Goal: Task Accomplishment & Management: Manage account settings

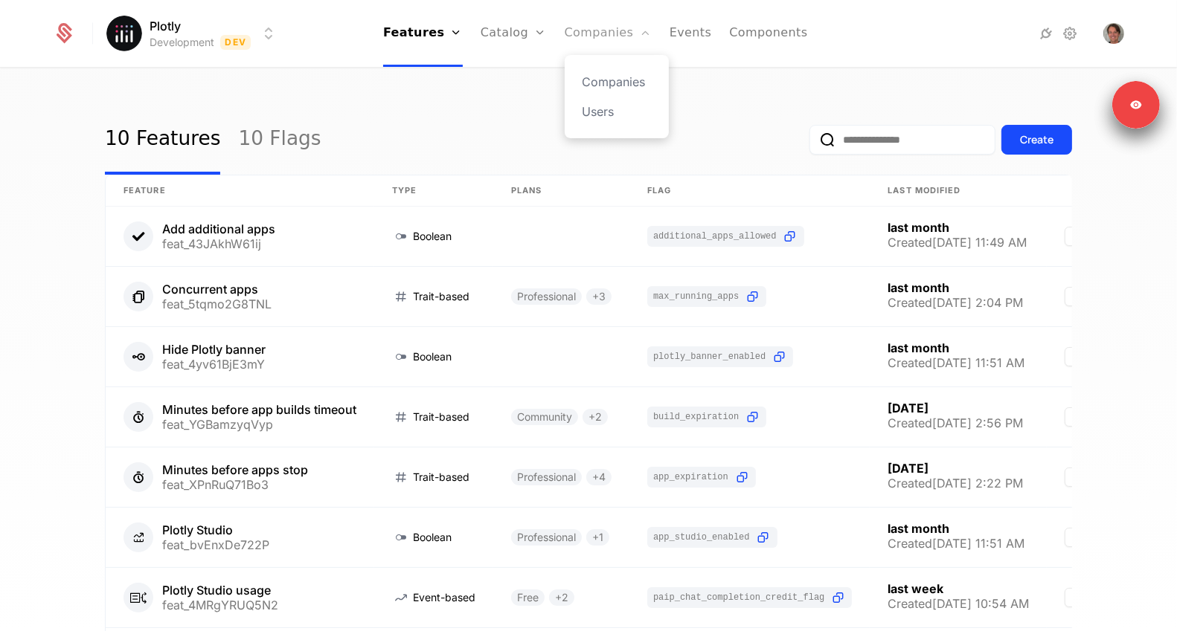
click at [618, 45] on link "Companies" at bounding box center [608, 33] width 87 height 67
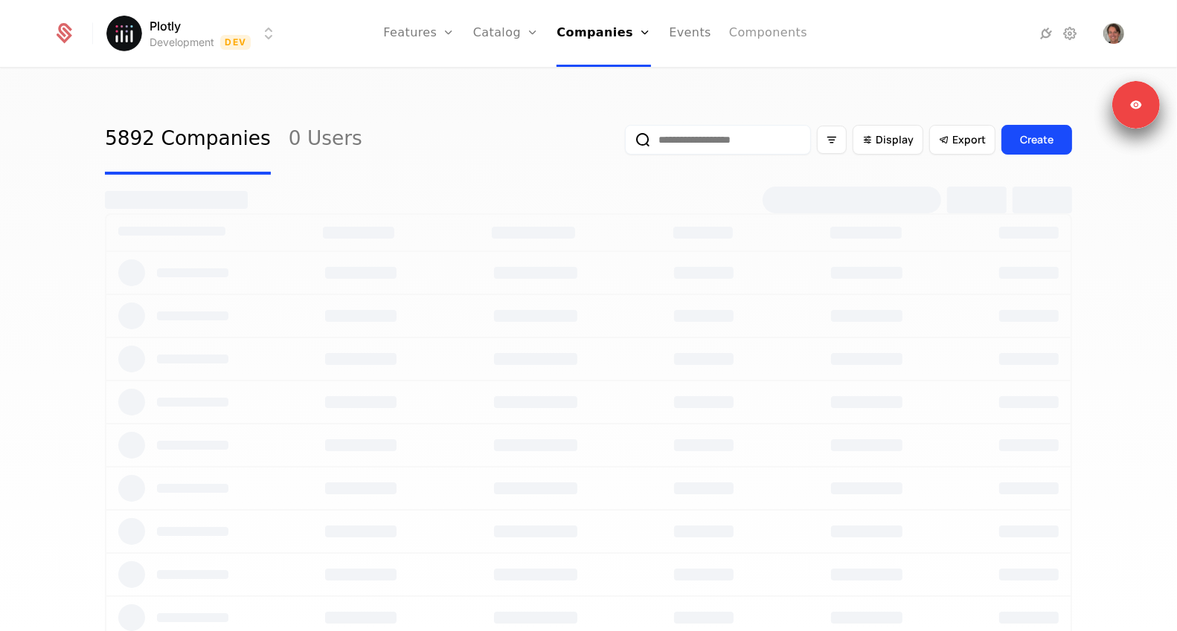
click at [759, 34] on link "Components" at bounding box center [768, 33] width 78 height 67
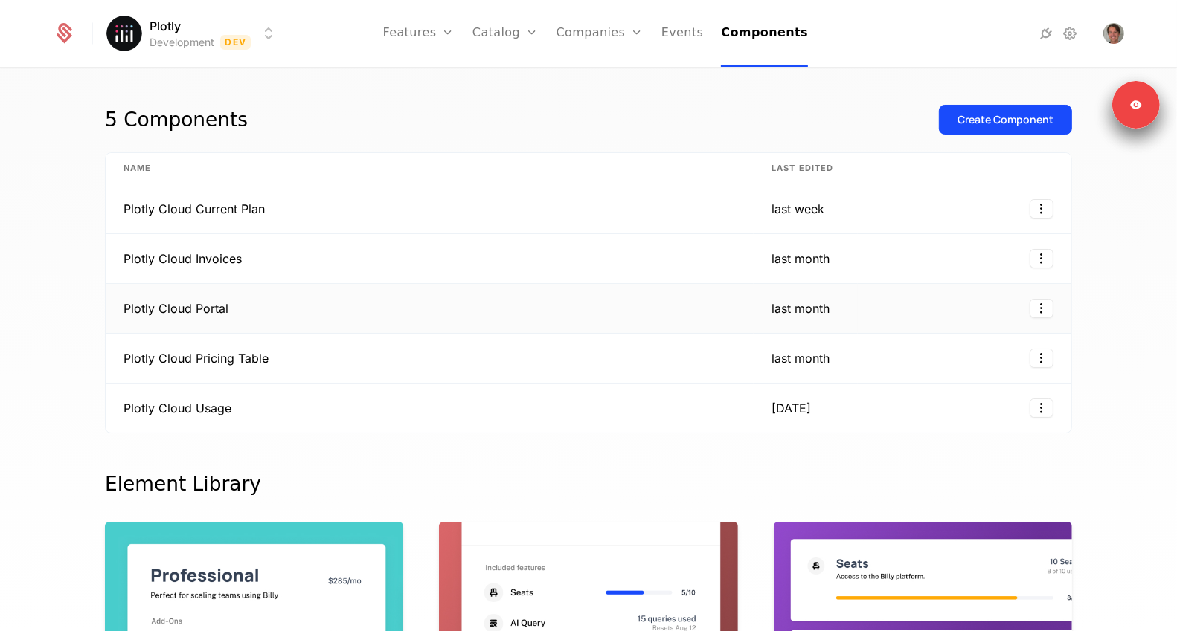
click at [272, 309] on td "Plotly Cloud Portal" at bounding box center [430, 309] width 648 height 50
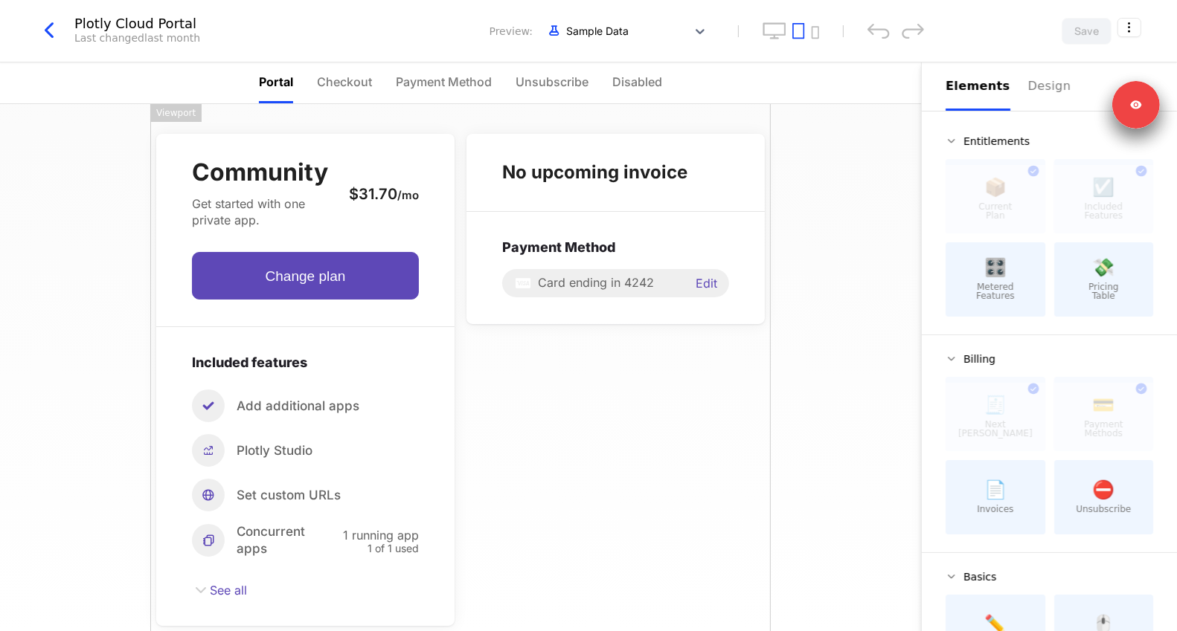
click at [65, 26] on button "button" at bounding box center [55, 31] width 39 height 28
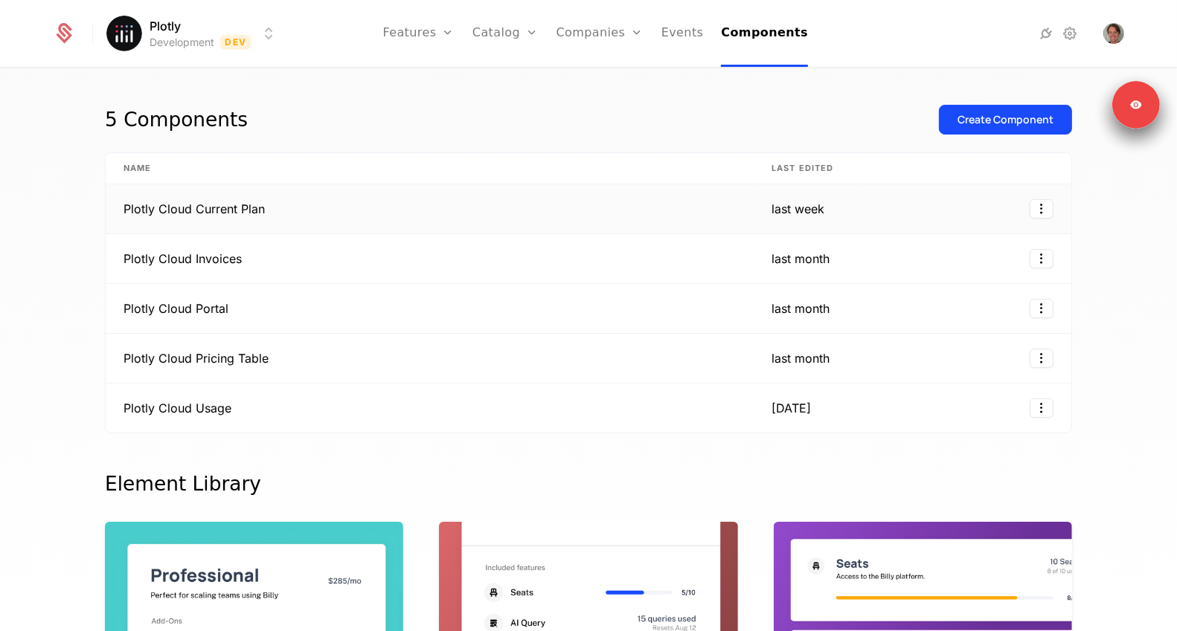
click at [297, 215] on td "Plotly Cloud Current Plan" at bounding box center [430, 209] width 648 height 50
click at [171, 245] on td "Plotly Cloud Invoices" at bounding box center [430, 259] width 648 height 50
click at [1120, 28] on span "Open user button" at bounding box center [1113, 33] width 21 height 21
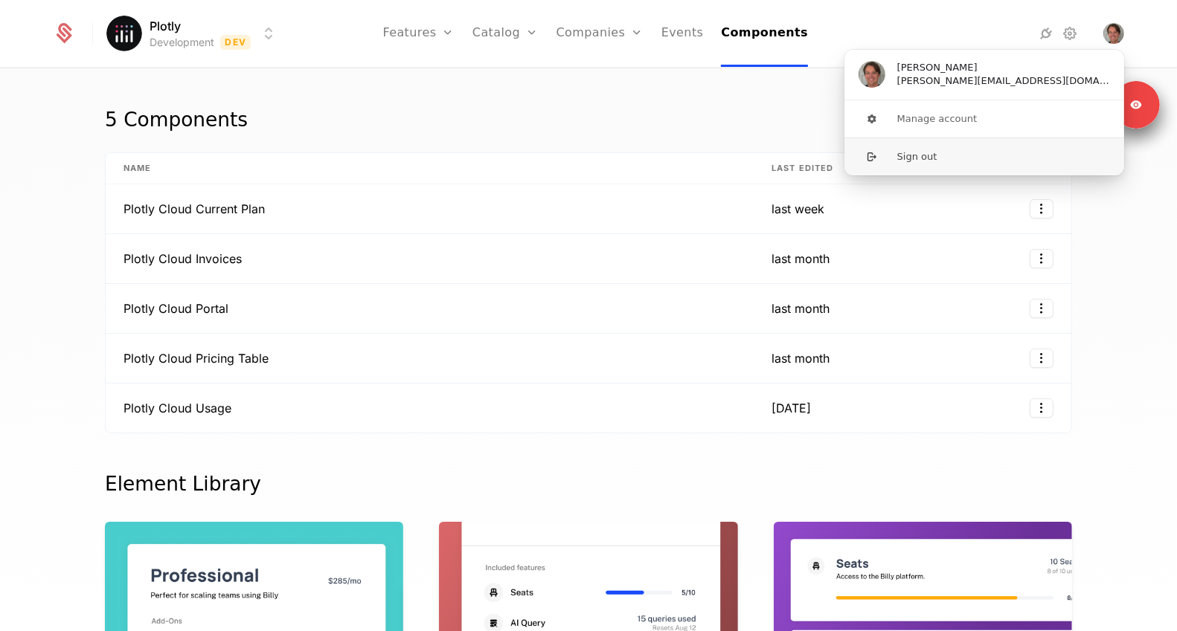
click at [959, 159] on button "Sign out" at bounding box center [983, 157] width 281 height 38
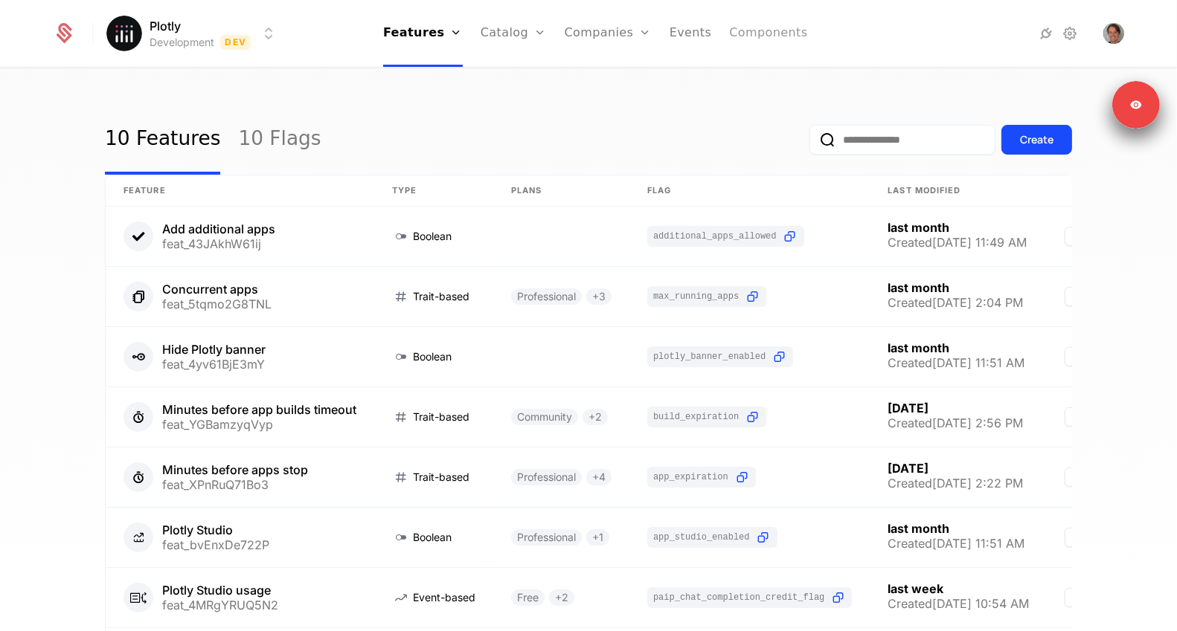
click at [764, 40] on link "Components" at bounding box center [768, 33] width 78 height 67
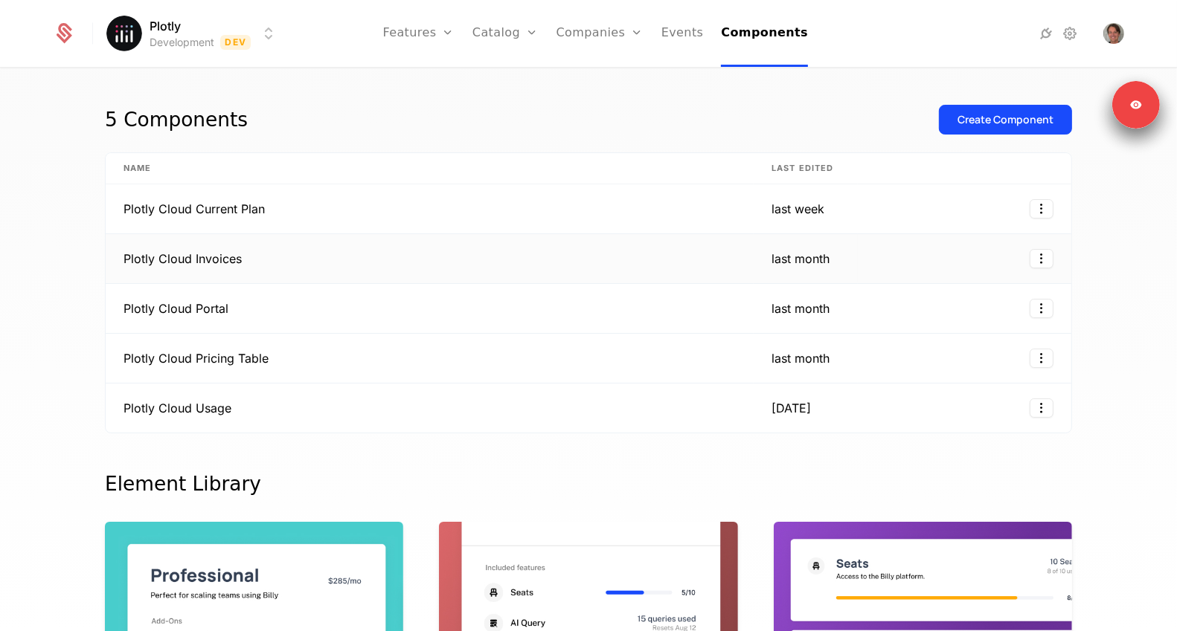
click at [336, 258] on td "Plotly Cloud Invoices" at bounding box center [430, 259] width 648 height 50
click at [269, 228] on td "Plotly Cloud Current Plan" at bounding box center [430, 209] width 648 height 50
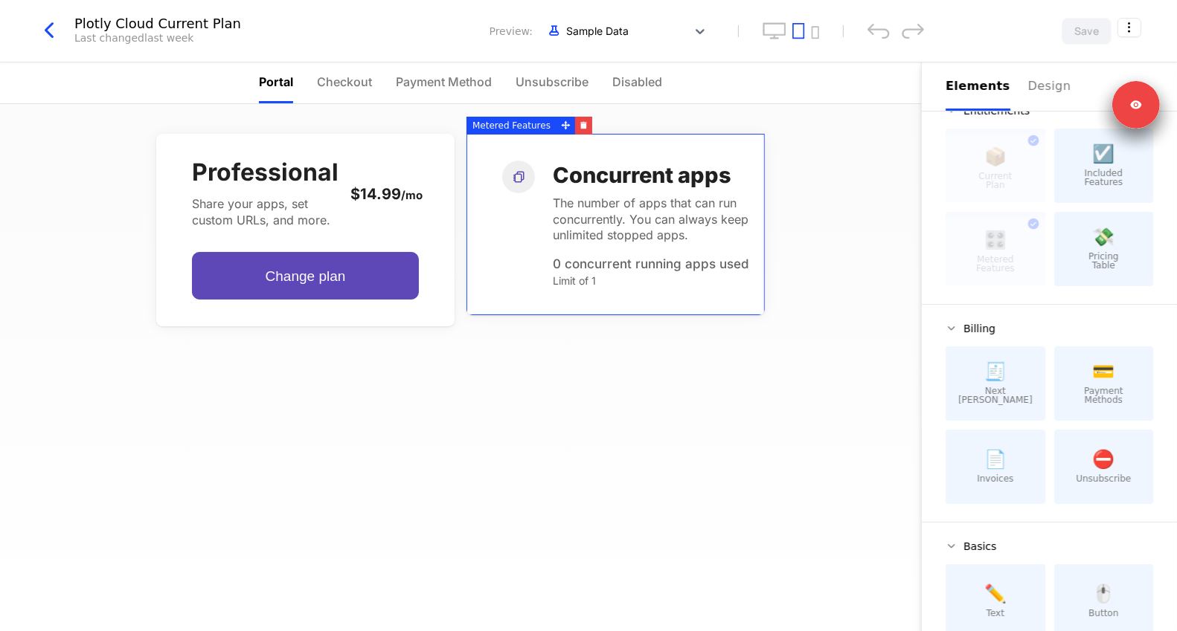
scroll to position [61, 0]
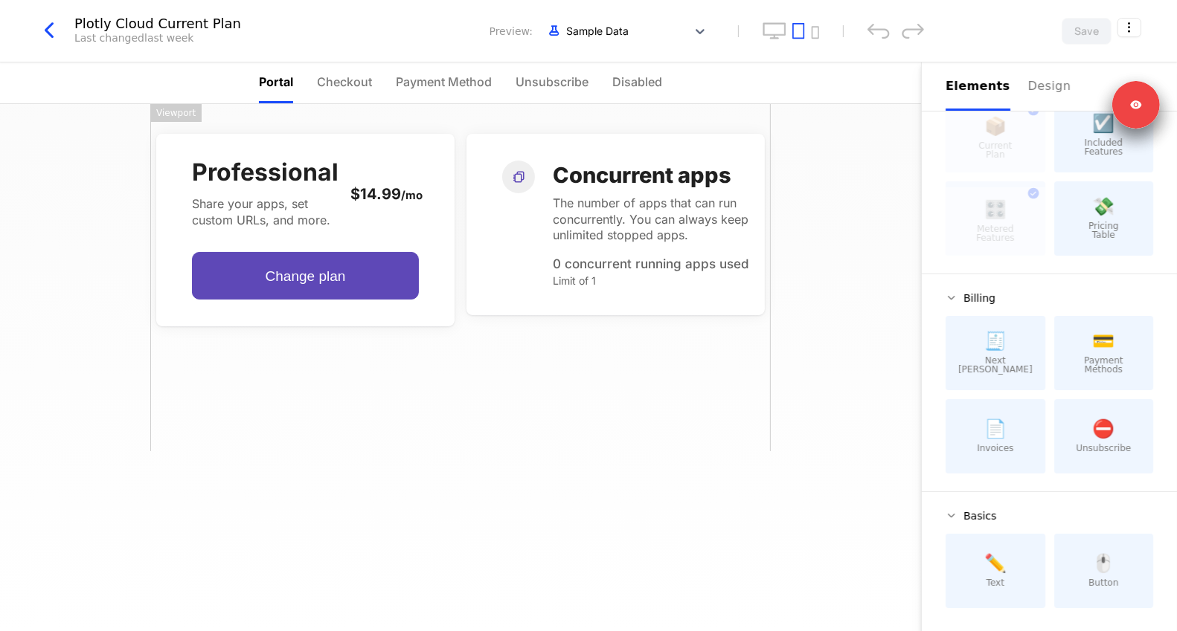
click at [51, 27] on icon "button" at bounding box center [49, 30] width 27 height 27
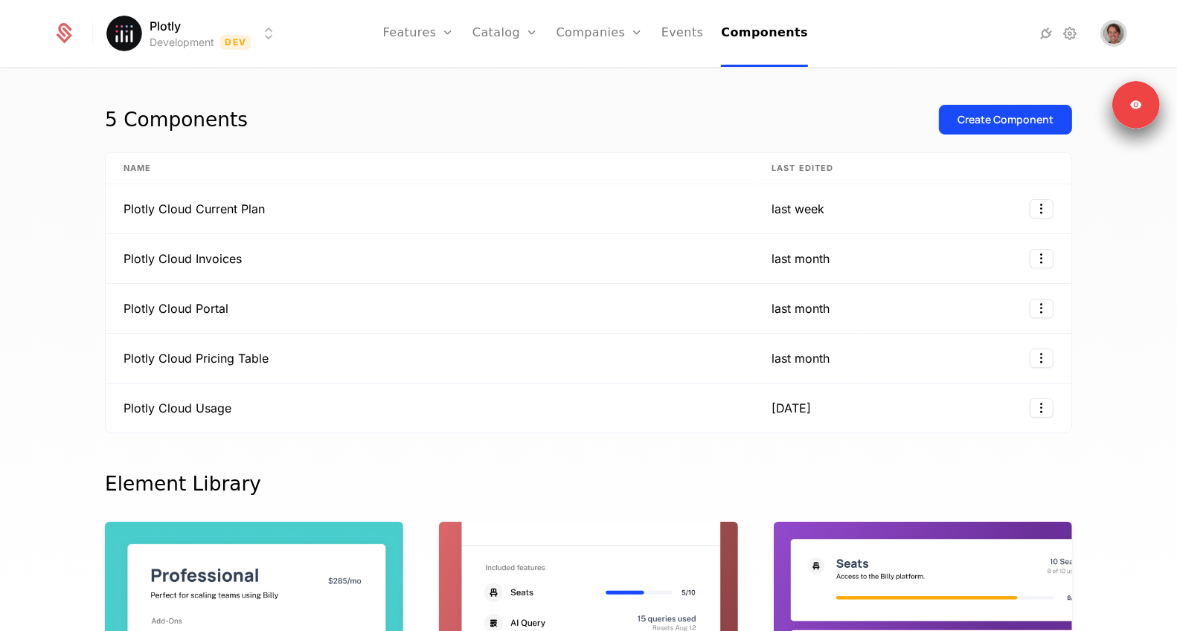
click at [1121, 38] on img "Open user button" at bounding box center [1113, 33] width 21 height 21
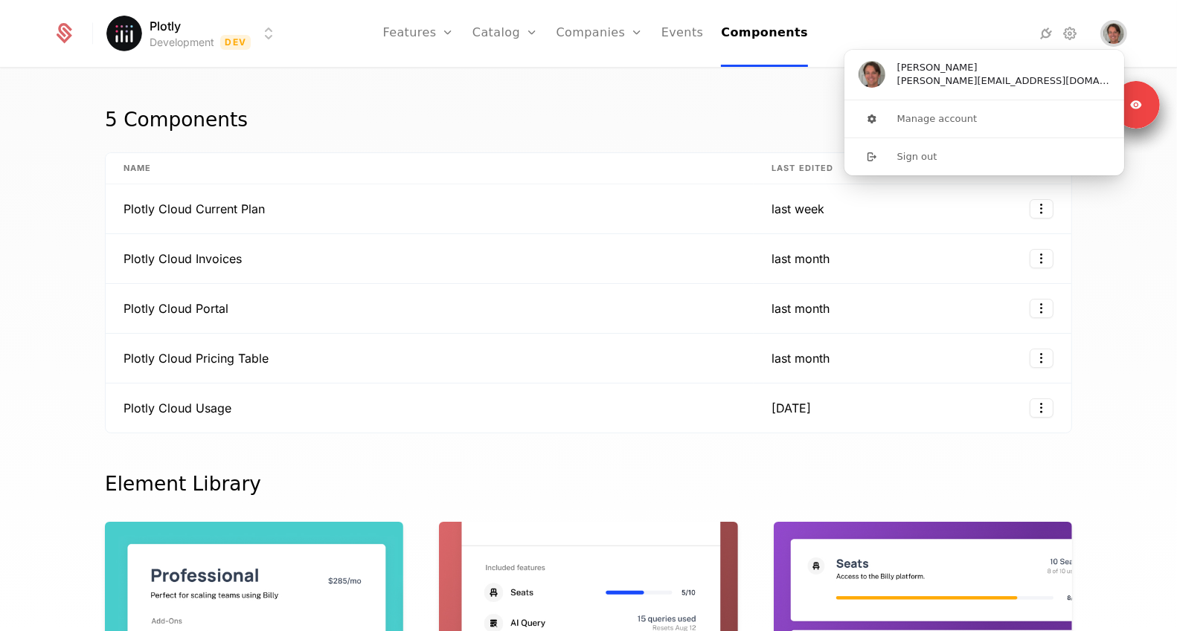
click at [1122, 36] on img "Close user button" at bounding box center [1113, 33] width 21 height 21
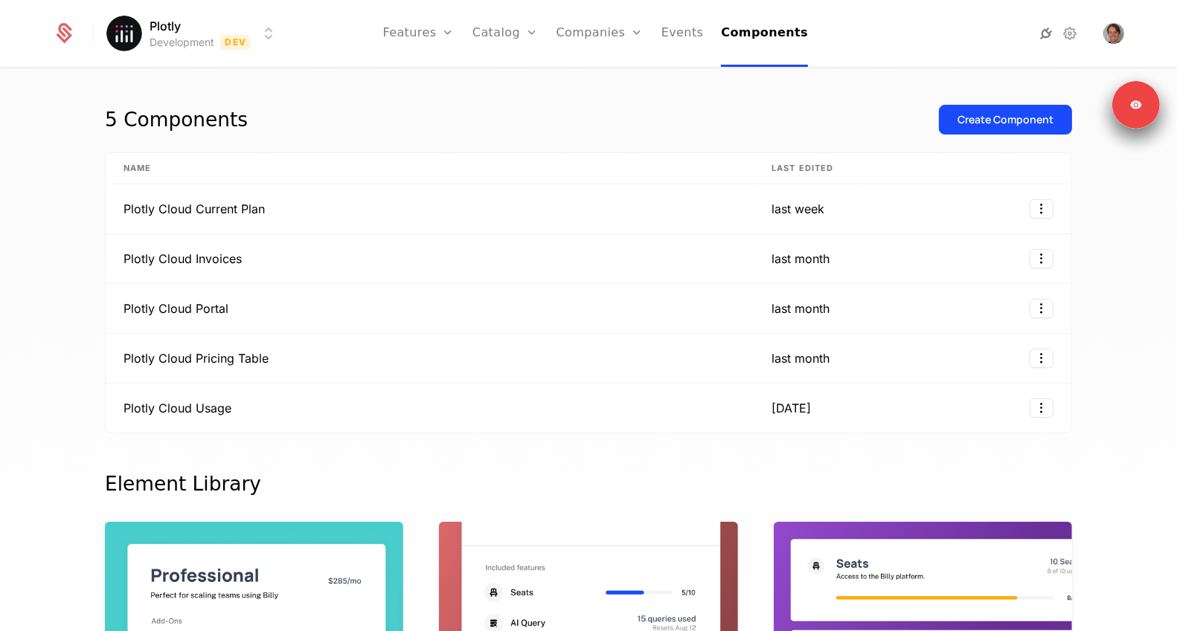
click at [1047, 36] on icon at bounding box center [1047, 34] width 18 height 18
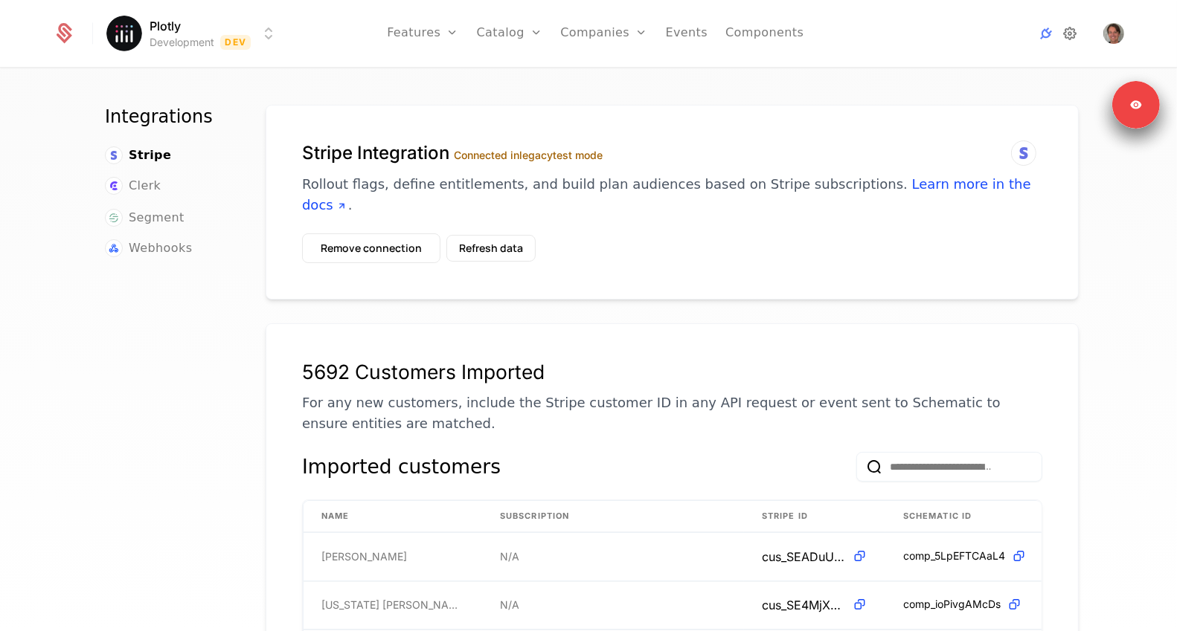
click at [1072, 38] on icon at bounding box center [1070, 34] width 18 height 18
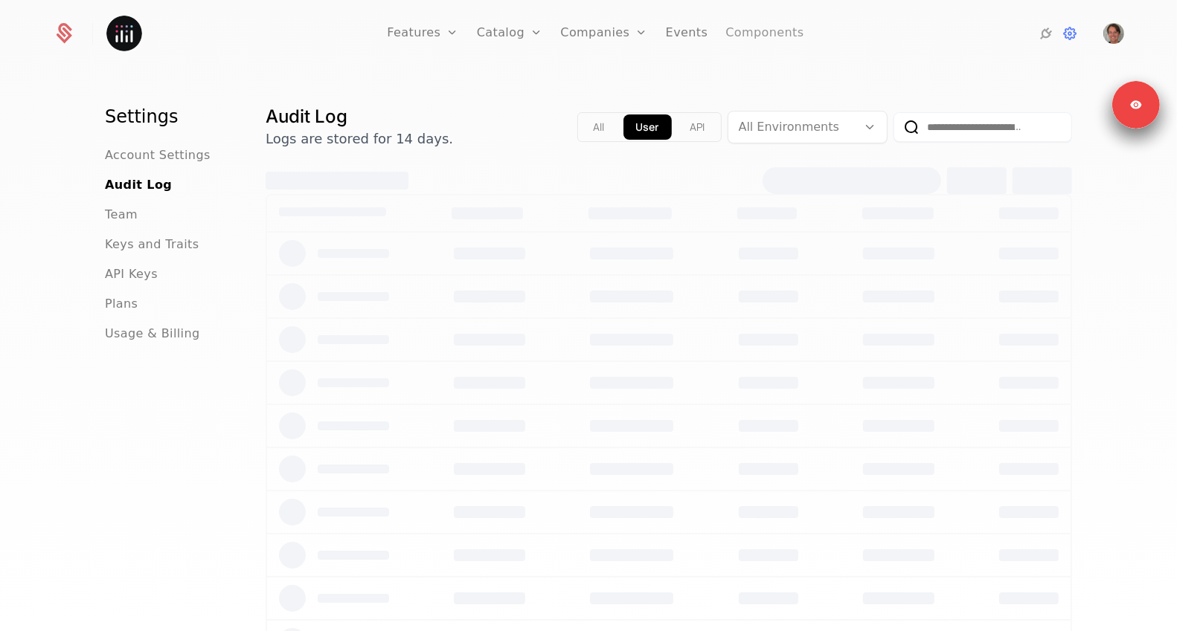
click at [753, 41] on link "Components" at bounding box center [764, 33] width 78 height 67
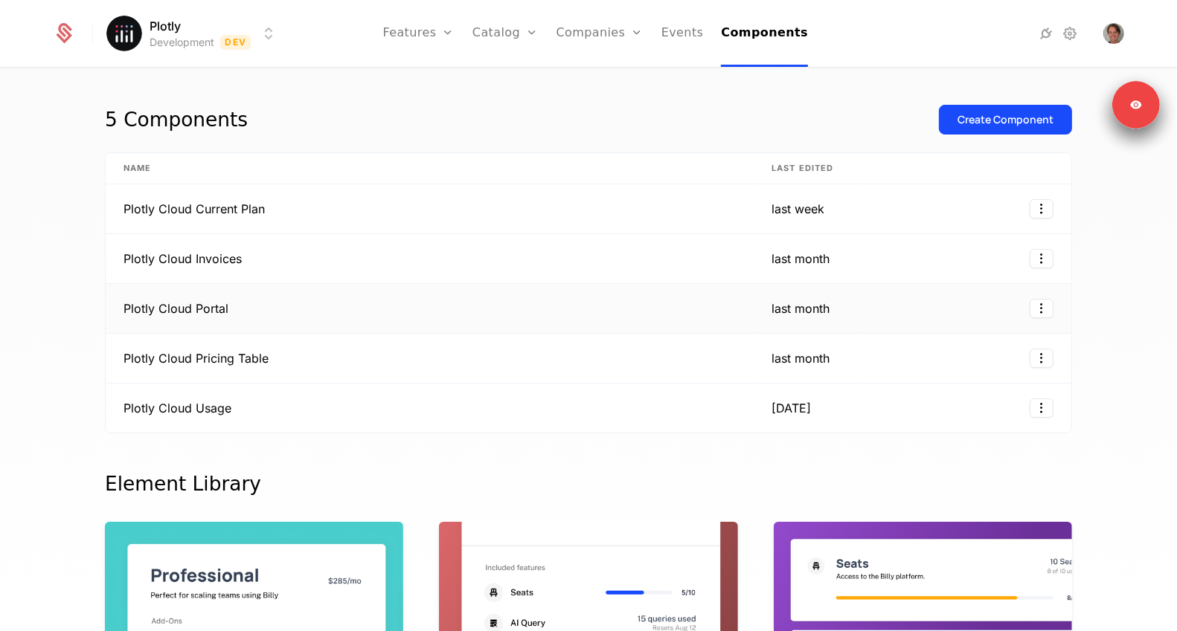
click at [309, 311] on td "Plotly Cloud Portal" at bounding box center [430, 309] width 648 height 50
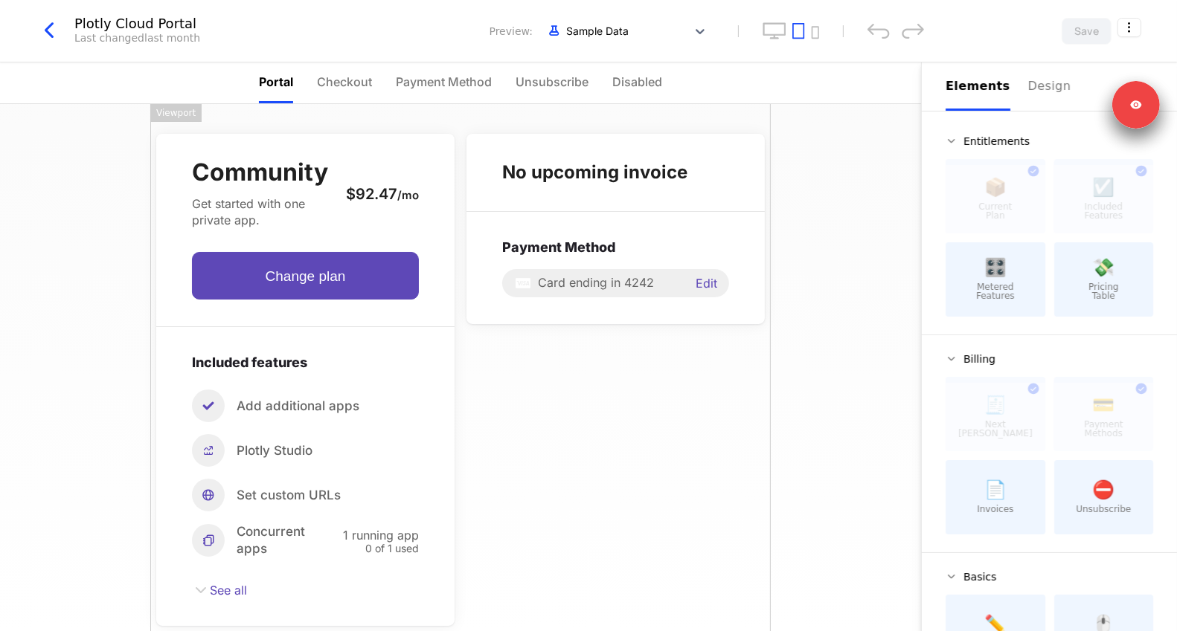
click at [43, 32] on icon "button" at bounding box center [49, 30] width 27 height 27
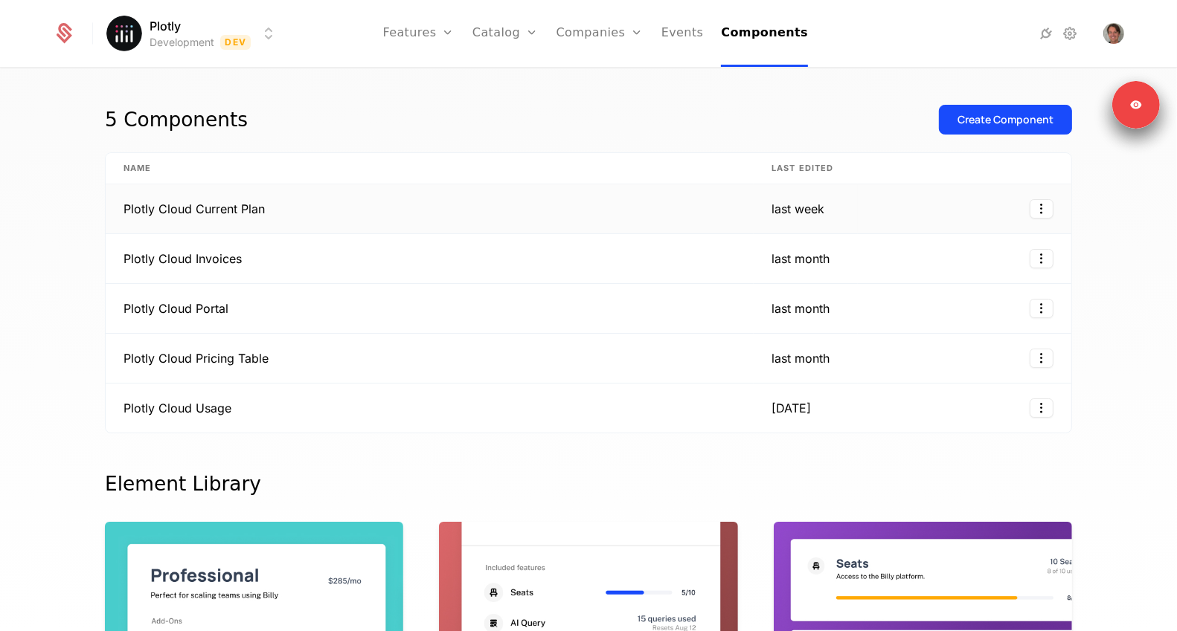
click at [292, 215] on td "Plotly Cloud Current Plan" at bounding box center [430, 209] width 648 height 50
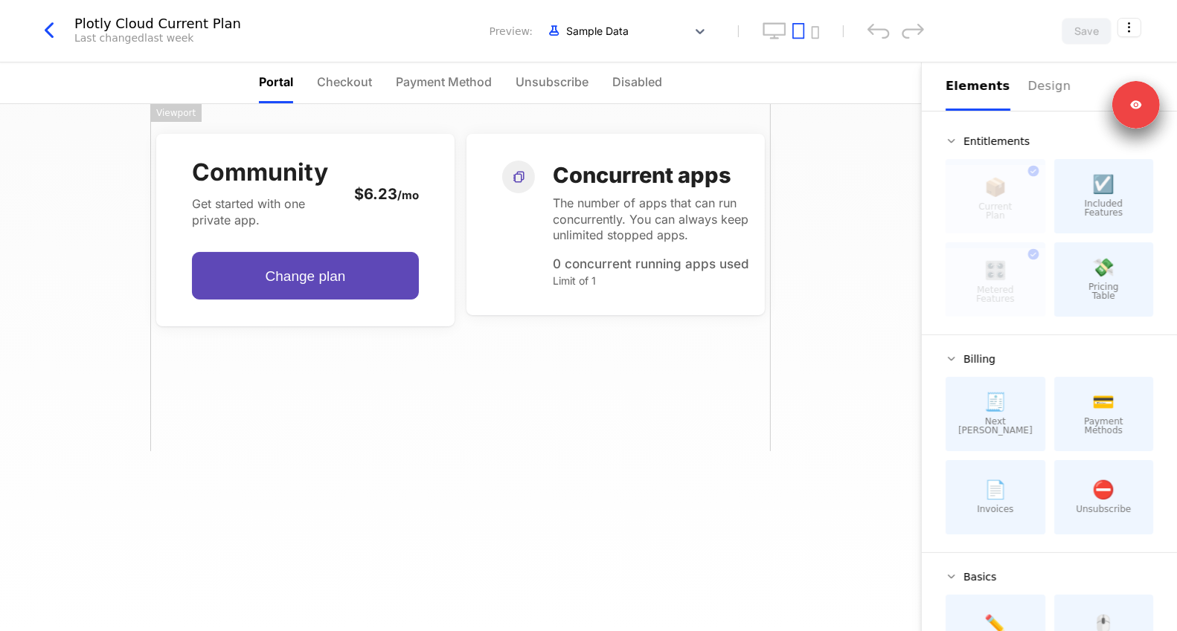
click at [62, 41] on icon "button" at bounding box center [49, 30] width 27 height 27
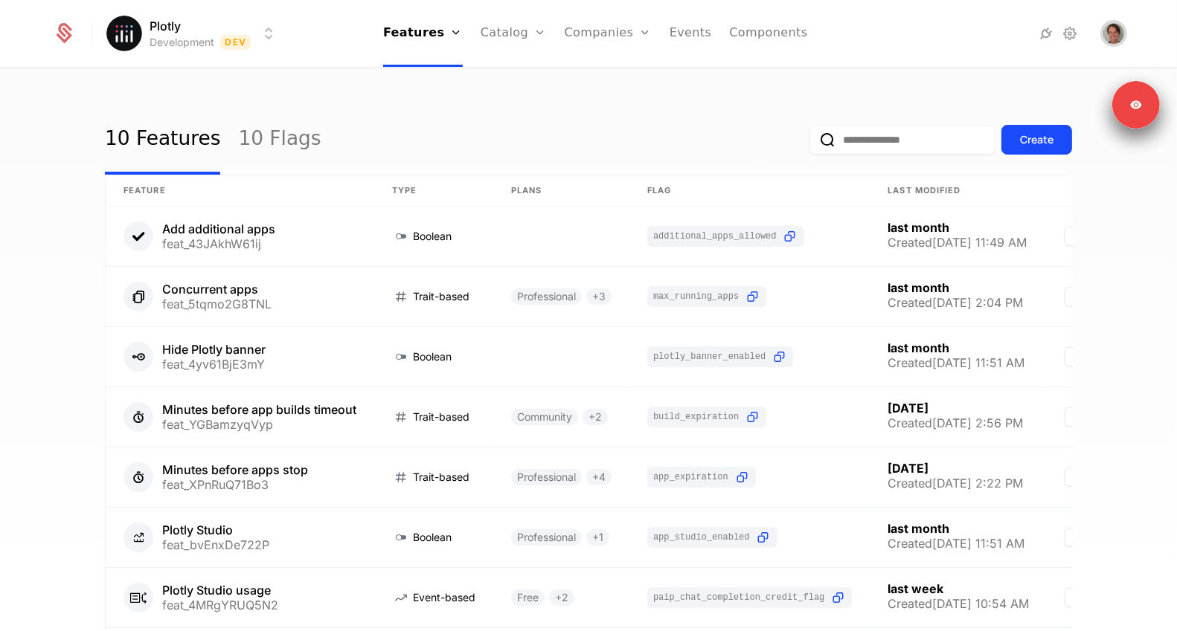
click at [1120, 33] on img "Open user button" at bounding box center [1113, 33] width 21 height 21
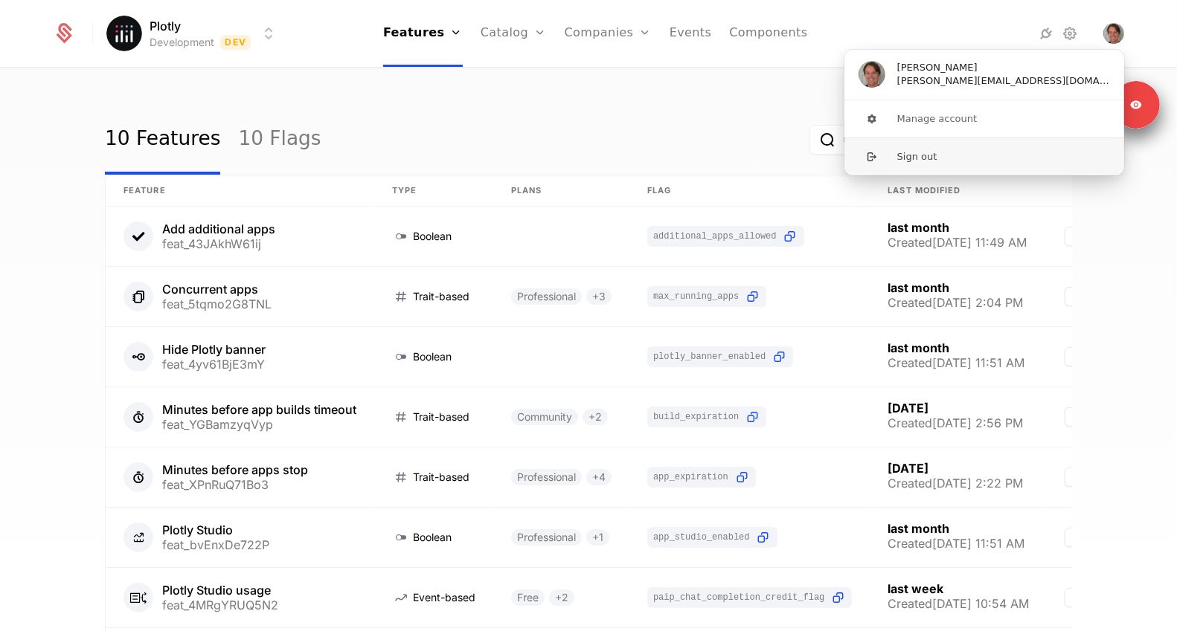
click at [942, 152] on button "Sign out" at bounding box center [983, 157] width 281 height 38
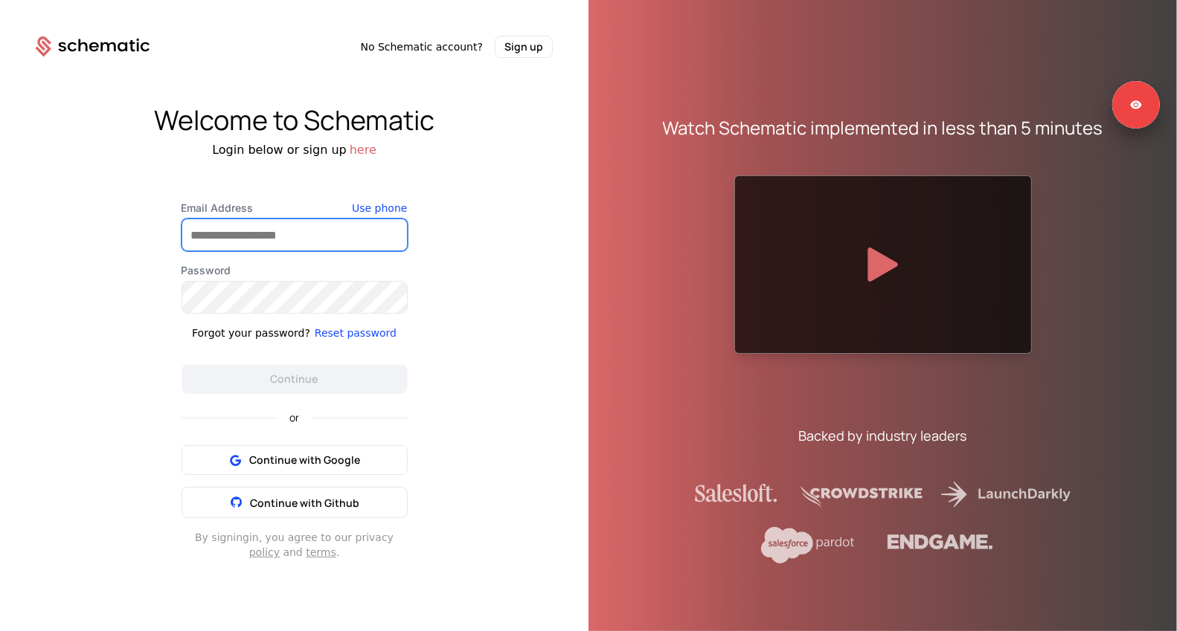
click at [260, 233] on input "Email Address" at bounding box center [294, 234] width 225 height 31
type input "**********"
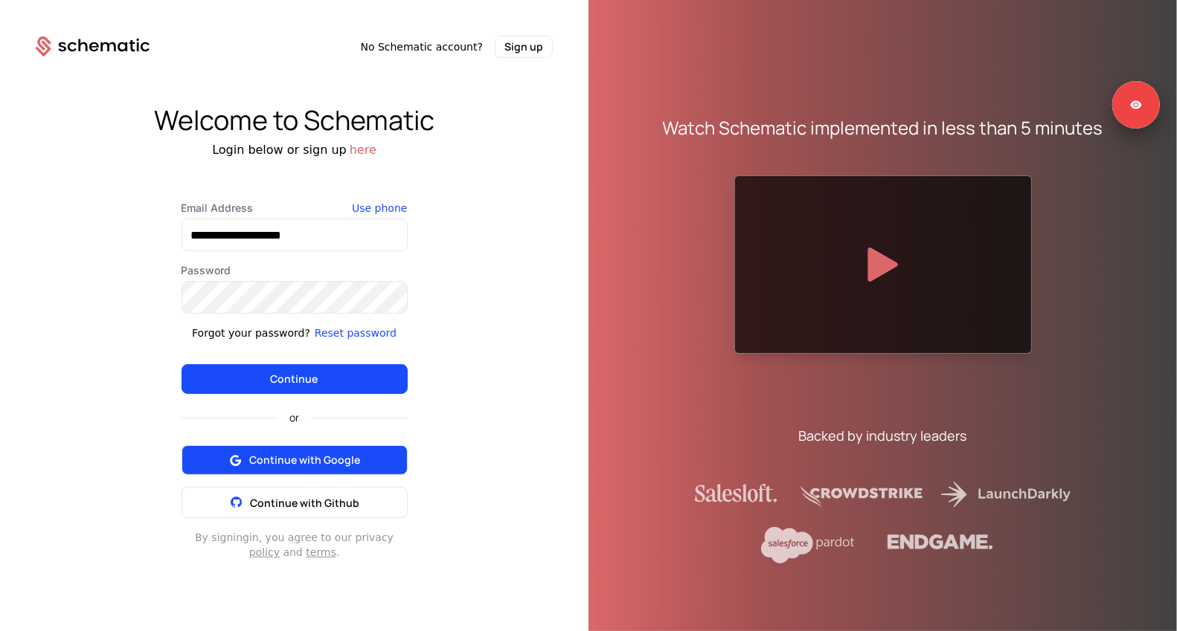
click at [292, 455] on span "Continue with Google" at bounding box center [304, 460] width 111 height 15
